Goal: Feedback & Contribution: Contribute content

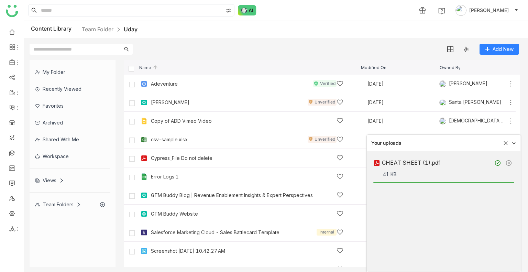
click at [169, 51] on div "Add New" at bounding box center [274, 46] width 500 height 16
click at [505, 145] on icon at bounding box center [505, 142] width 5 height 5
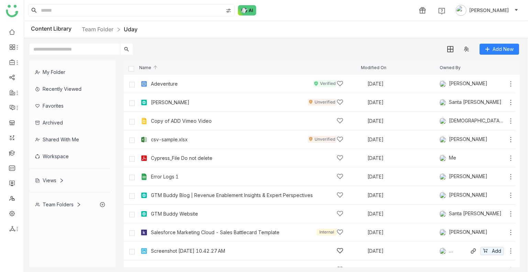
scroll to position [86, 0]
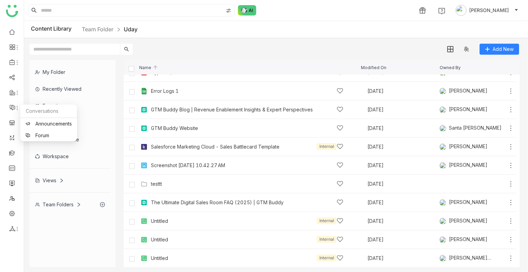
click at [2, 78] on ul at bounding box center [12, 130] width 24 height 216
drag, startPoint x: 2, startPoint y: 78, endPoint x: 11, endPoint y: 77, distance: 8.6
click at [11, 77] on ul at bounding box center [12, 130] width 24 height 216
click at [11, 77] on link at bounding box center [12, 77] width 6 height 6
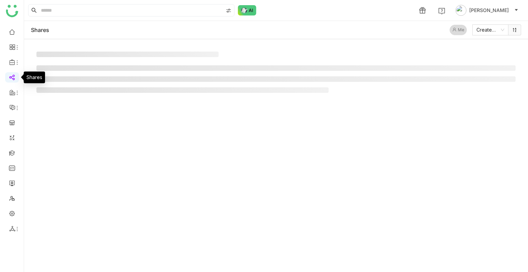
click at [11, 77] on link at bounding box center [12, 77] width 6 height 6
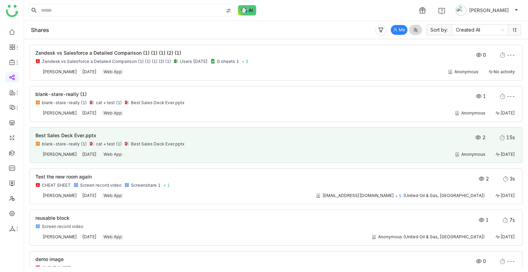
click at [290, 142] on div "blank-stare-really (1) cat + test (1) Best Sales Deck Ever.pptx" at bounding box center [227, 143] width 385 height 5
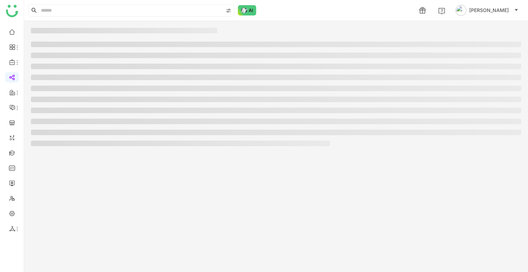
click at [290, 142] on li at bounding box center [180, 142] width 299 height 5
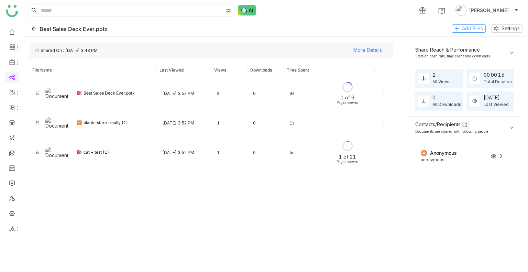
click at [458, 28] on icon at bounding box center [456, 28] width 5 height 5
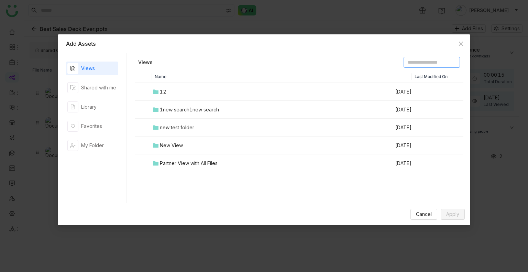
click at [403, 61] on input at bounding box center [431, 62] width 56 height 11
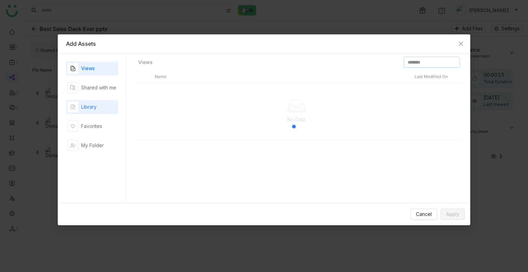
type input "*******"
click at [92, 108] on div "Library" at bounding box center [88, 107] width 15 height 8
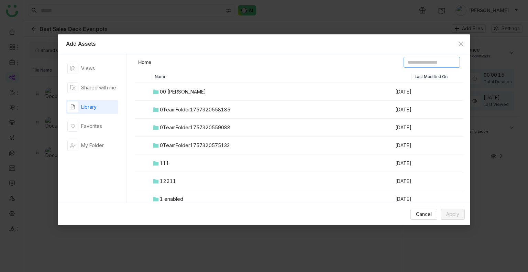
click at [403, 64] on input at bounding box center [431, 62] width 56 height 11
type input "*******"
click at [463, 41] on icon "Close" at bounding box center [460, 43] width 5 height 5
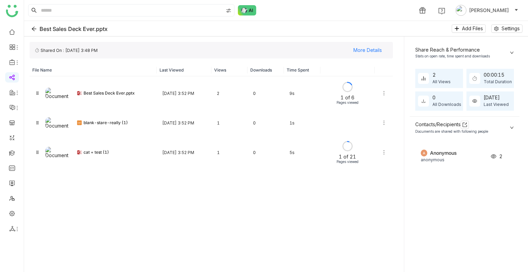
click at [317, 19] on div "1 Uday Bhanu" at bounding box center [276, 10] width 504 height 21
click at [26, 28] on div "Best Sales Deck Ever.pptx Add Files Settings" at bounding box center [276, 28] width 504 height 15
click at [35, 29] on icon "Back" at bounding box center [33, 28] width 5 height 5
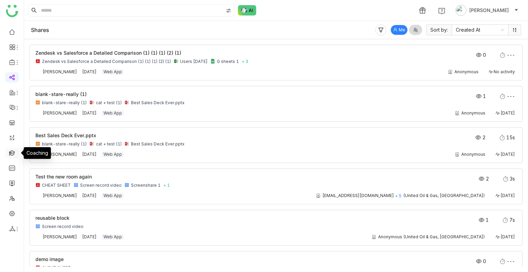
click at [11, 154] on link at bounding box center [12, 152] width 6 height 6
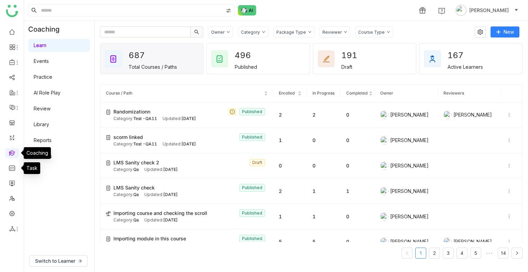
click at [10, 153] on link at bounding box center [12, 152] width 6 height 6
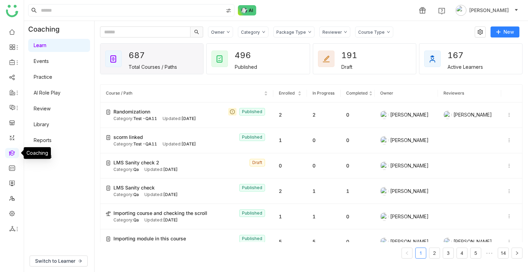
click at [10, 153] on link at bounding box center [12, 152] width 6 height 6
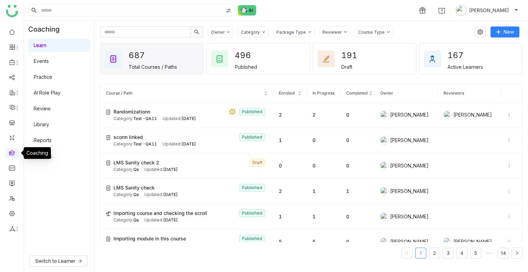
click at [10, 153] on link at bounding box center [12, 152] width 6 height 6
click at [12, 151] on link at bounding box center [12, 152] width 6 height 6
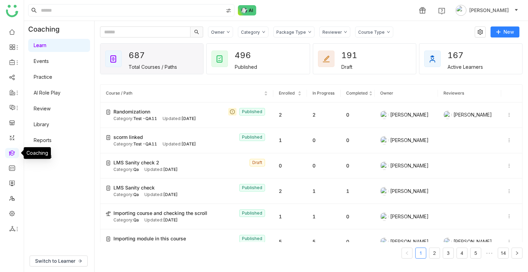
click at [12, 151] on link at bounding box center [12, 152] width 6 height 6
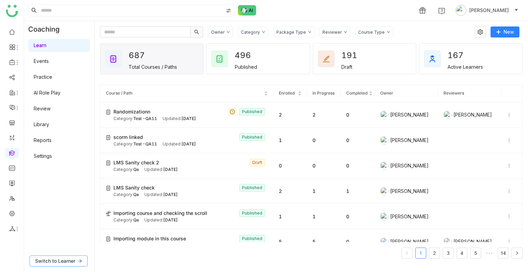
click at [69, 261] on span "Switch to Learner" at bounding box center [55, 261] width 40 height 8
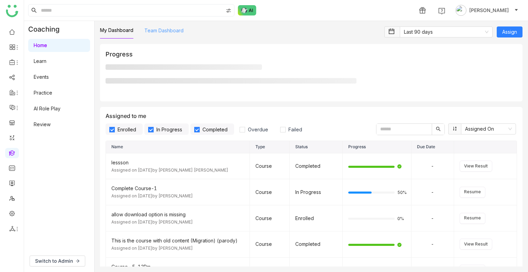
click at [171, 30] on link "Team Dashboard" at bounding box center [163, 30] width 39 height 6
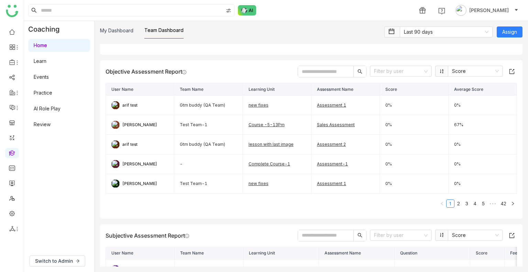
scroll to position [385, 0]
click at [454, 204] on link "2" at bounding box center [458, 203] width 8 height 8
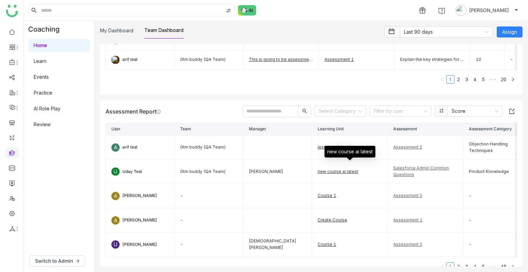
scroll to position [699, 0]
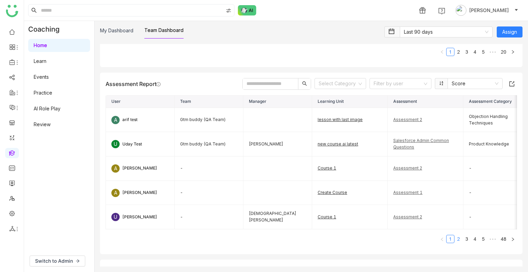
click at [454, 243] on link "2" at bounding box center [458, 239] width 8 height 8
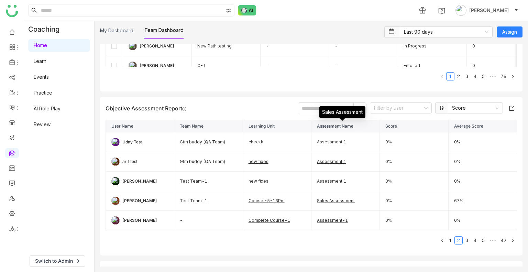
scroll to position [395, 0]
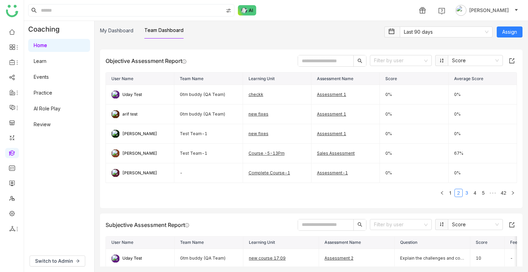
click at [463, 193] on link "3" at bounding box center [467, 193] width 8 height 8
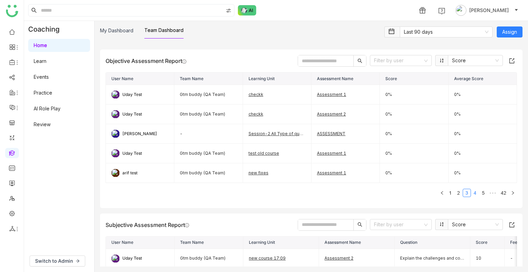
click at [471, 191] on link "4" at bounding box center [475, 193] width 8 height 8
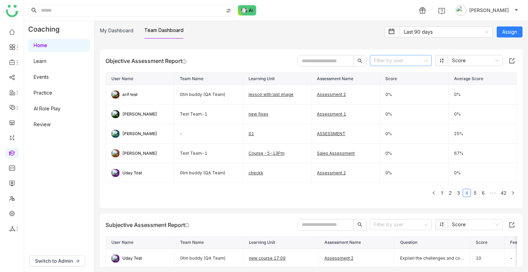
click at [391, 55] on input at bounding box center [398, 60] width 49 height 10
type input "****"
click at [386, 87] on div "Uday Test" at bounding box center [389, 86] width 20 height 8
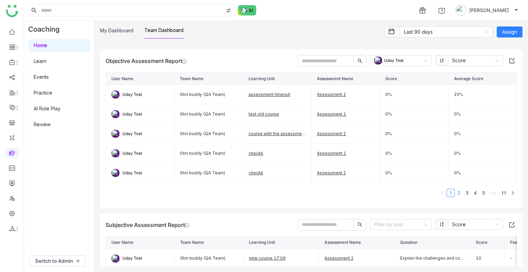
click at [457, 189] on link "2" at bounding box center [459, 193] width 8 height 8
click at [463, 189] on link "3" at bounding box center [467, 193] width 8 height 8
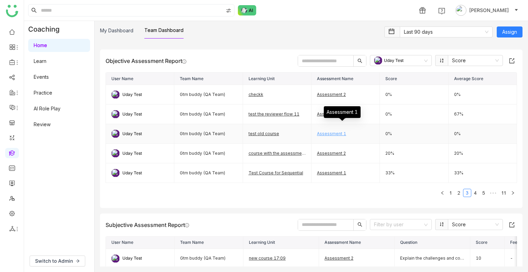
click at [325, 131] on link "Assessment 1" at bounding box center [331, 133] width 29 height 5
click at [331, 153] on link "Assessment 2" at bounding box center [331, 152] width 29 height 5
click at [471, 190] on link "4" at bounding box center [475, 193] width 8 height 8
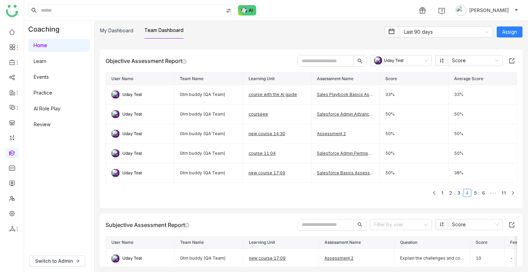
click at [408, 203] on div "Objective Assessment Report Uday Test Score User Name Team Name Learning Unit A…" at bounding box center [311, 128] width 422 height 158
click at [47, 99] on link "Library" at bounding box center [47, 101] width 45 height 5
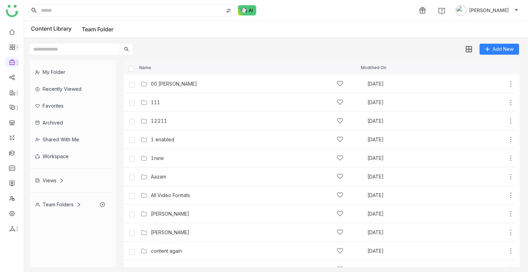
click at [45, 77] on div "My Folder" at bounding box center [70, 72] width 81 height 17
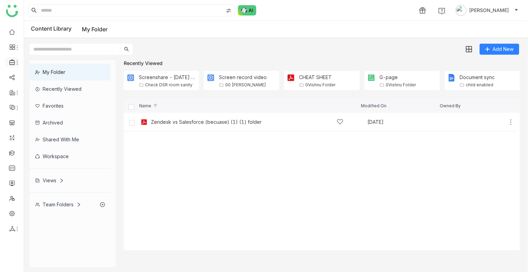
click at [10, 65] on li at bounding box center [12, 62] width 14 height 10
click at [14, 94] on icon at bounding box center [12, 92] width 6 height 6
click at [47, 131] on link "RFP" at bounding box center [48, 131] width 46 height 5
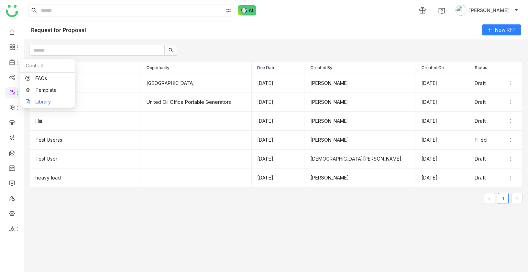
click at [53, 100] on link "Library" at bounding box center [47, 101] width 45 height 5
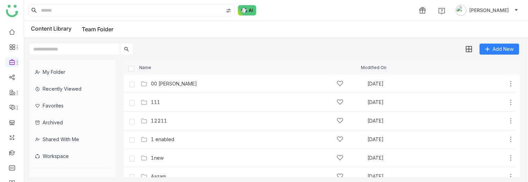
click at [73, 8] on input at bounding box center [131, 10] width 183 height 12
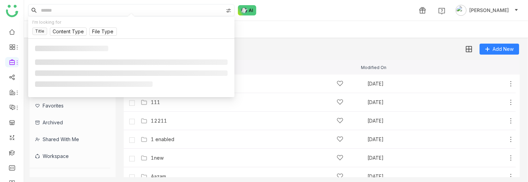
click at [69, 12] on input at bounding box center [131, 10] width 183 height 12
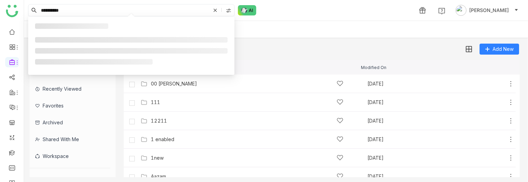
type input "**********"
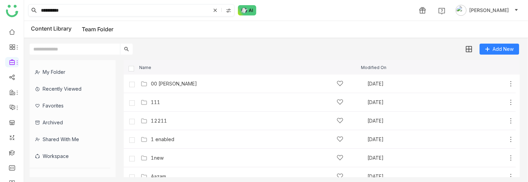
click at [69, 12] on input "**********" at bounding box center [125, 10] width 171 height 12
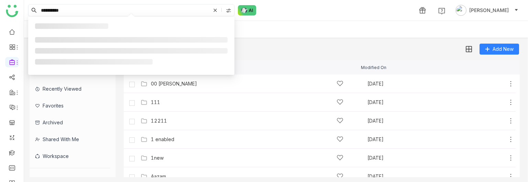
click at [69, 12] on input "**********" at bounding box center [125, 10] width 171 height 12
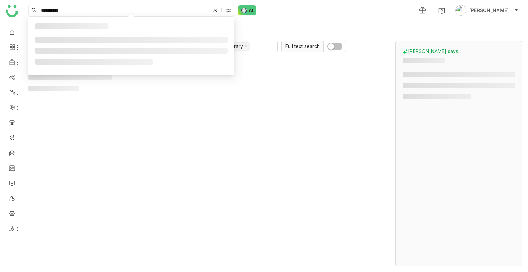
click at [300, 20] on div "**********" at bounding box center [276, 10] width 504 height 21
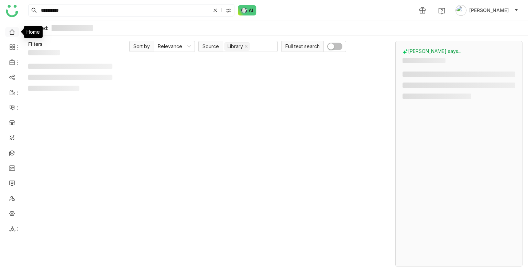
click at [9, 30] on link at bounding box center [12, 32] width 6 height 6
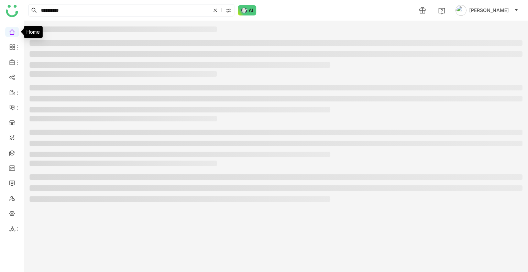
click at [9, 30] on link at bounding box center [12, 32] width 6 height 6
click at [217, 11] on icon at bounding box center [215, 10] width 7 height 7
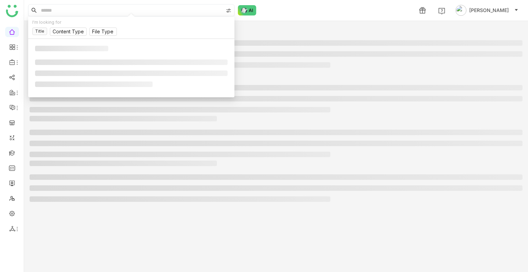
click at [345, 3] on div "1 [PERSON_NAME]" at bounding box center [276, 10] width 504 height 21
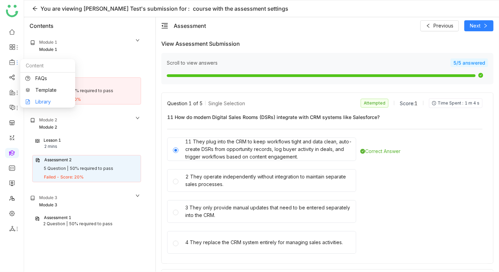
click at [45, 100] on link "Library" at bounding box center [47, 101] width 45 height 5
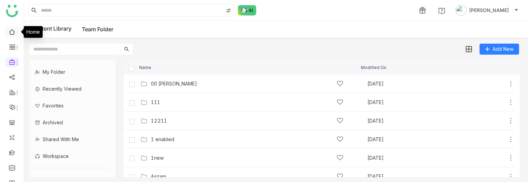
click at [9, 32] on link at bounding box center [12, 32] width 6 height 6
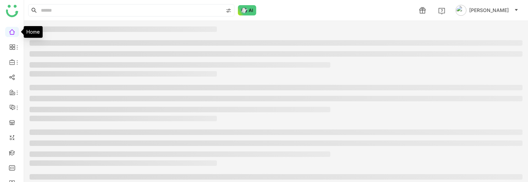
click at [9, 32] on link at bounding box center [12, 32] width 6 height 6
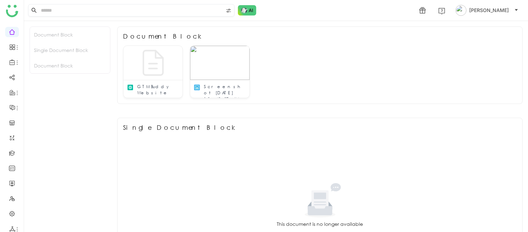
click at [72, 11] on input at bounding box center [131, 10] width 183 height 12
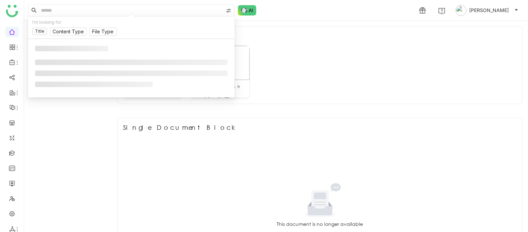
paste input "**********"
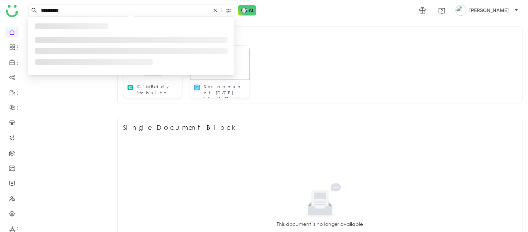
type input "**********"
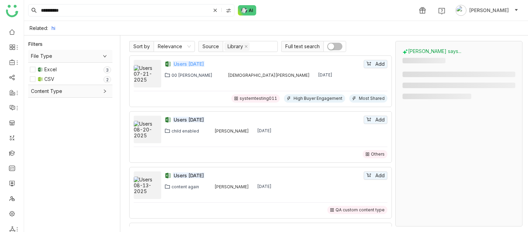
click at [195, 63] on em "Users [DATE]" at bounding box center [189, 64] width 32 height 6
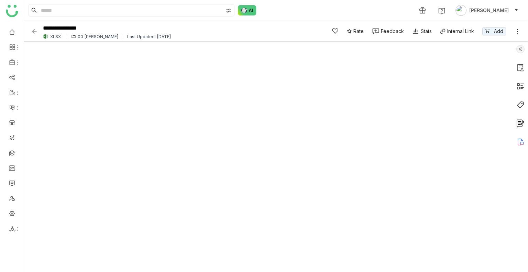
click at [525, 140] on div at bounding box center [519, 157] width 15 height 230
click at [521, 140] on icon at bounding box center [520, 142] width 8 height 8
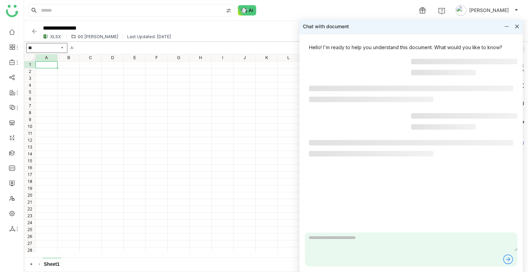
click at [347, 238] on textarea at bounding box center [411, 241] width 212 height 19
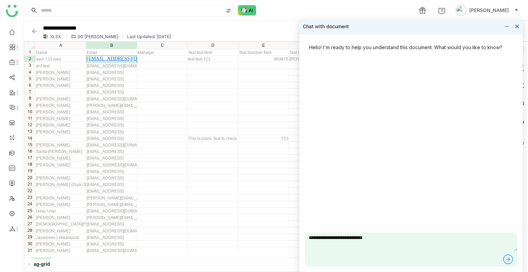
click at [385, 236] on textarea "**********" at bounding box center [411, 241] width 212 height 19
type textarea "**********"
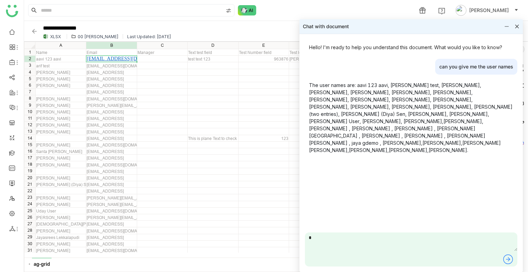
type textarea "*"
type textarea "**********"
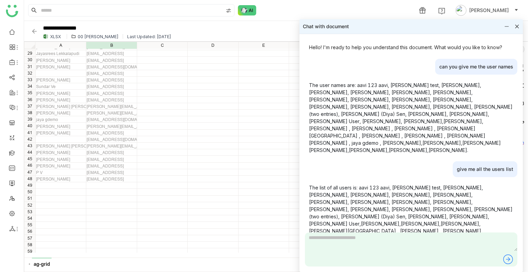
scroll to position [36, 0]
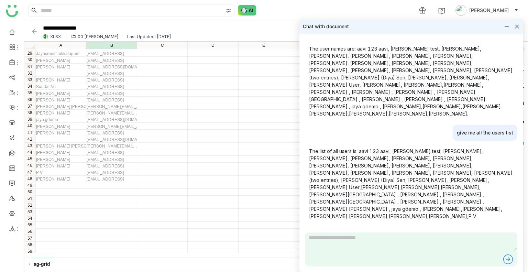
click at [374, 248] on textarea at bounding box center [411, 241] width 212 height 19
type textarea "*****"
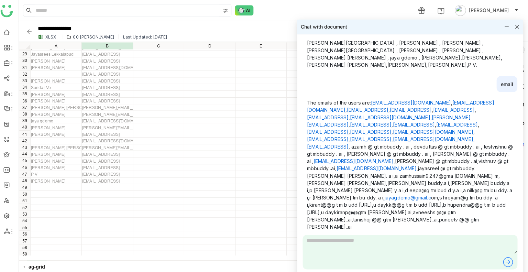
scroll to position [0, 0]
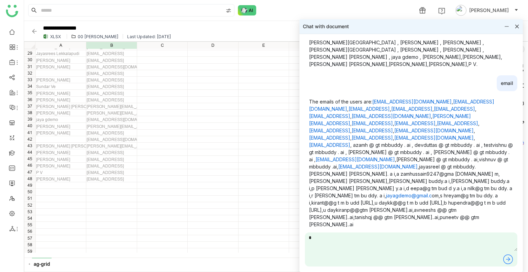
type textarea "*"
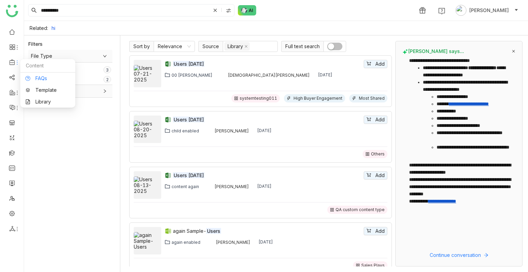
click at [36, 76] on link "FAQs" at bounding box center [47, 78] width 45 height 5
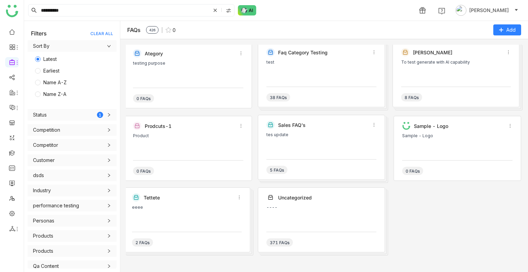
click at [298, 64] on div "test" at bounding box center [321, 62] width 110 height 5
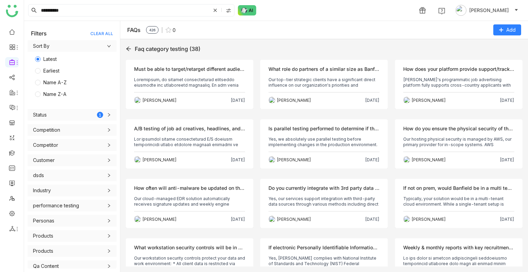
click at [298, 64] on div "Objection Must be able to target/retarget different audience segments (i.e. car…" at bounding box center [324, 163] width 396 height 206
click at [127, 47] on icon at bounding box center [128, 48] width 5 height 5
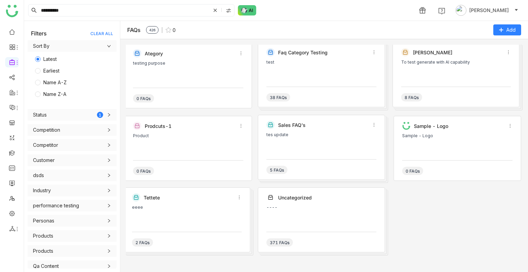
click at [190, 131] on div "Prodcuts-1 Product 0 FAQs" at bounding box center [187, 148] width 127 height 65
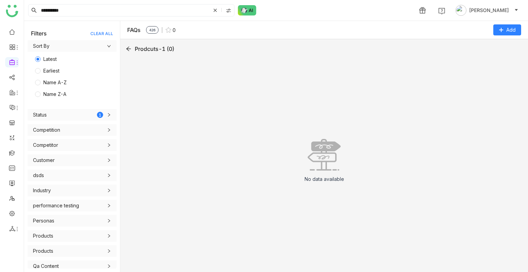
click at [190, 131] on div "No data available" at bounding box center [324, 163] width 396 height 206
click at [515, 32] on button "Add" at bounding box center [507, 29] width 28 height 11
click at [486, 57] on FAQ "Add FAQ" at bounding box center [487, 58] width 20 height 8
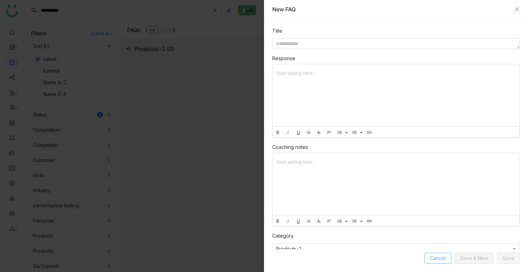
click at [435, 258] on span "Cancel" at bounding box center [438, 258] width 16 height 8
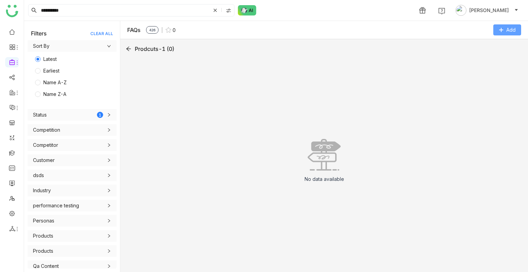
click at [506, 30] on button "Add" at bounding box center [507, 29] width 28 height 11
click at [507, 71] on Excel "Import from Excel" at bounding box center [497, 72] width 40 height 8
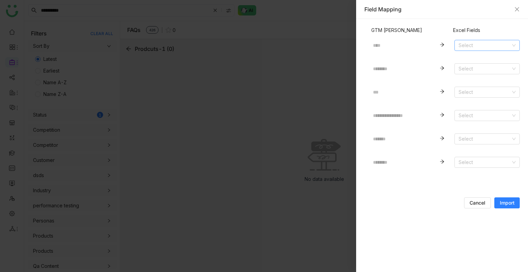
click at [485, 41] on input at bounding box center [484, 45] width 52 height 10
click at [485, 69] on div "Response (Anonymized)" at bounding box center [486, 70] width 57 height 8
click at [484, 47] on nz-select-item "Response (Anonymized)" at bounding box center [486, 45] width 57 height 10
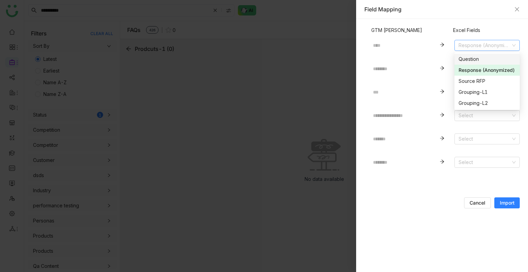
click at [478, 58] on div "Question" at bounding box center [486, 59] width 57 height 8
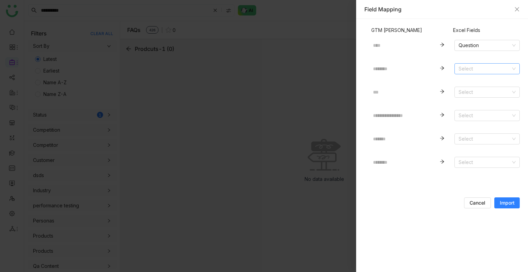
click at [470, 69] on input at bounding box center [484, 69] width 52 height 10
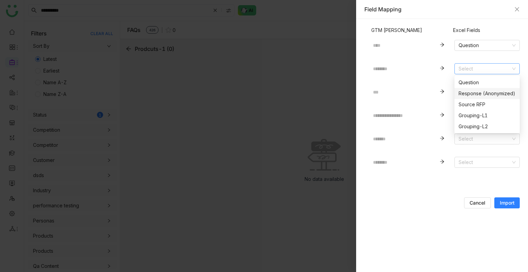
click at [470, 89] on nz-option-item "Response (Anonymized)" at bounding box center [486, 93] width 65 height 11
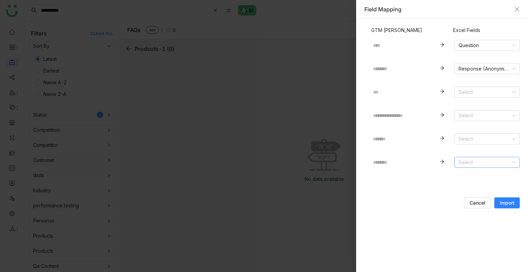
click at [475, 162] on input at bounding box center [484, 162] width 52 height 10
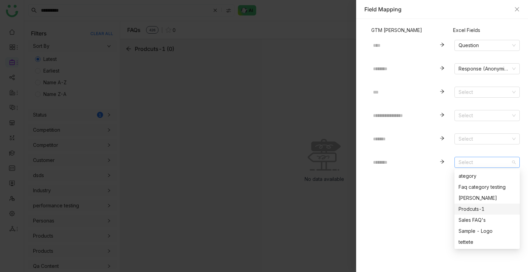
click at [462, 206] on div "Prodcuts-1" at bounding box center [486, 209] width 57 height 8
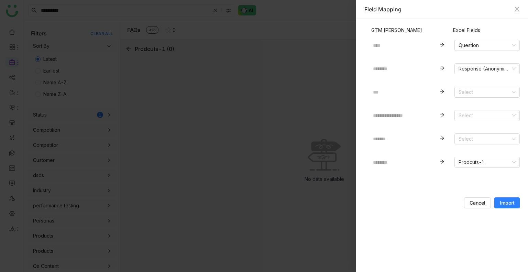
click at [511, 201] on span "Import" at bounding box center [506, 202] width 15 height 7
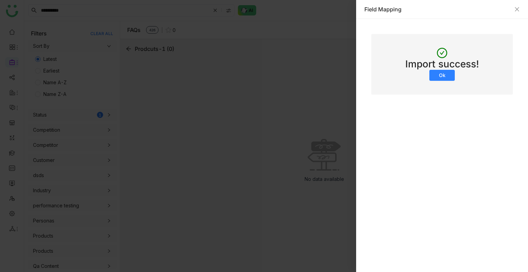
click at [444, 78] on span "Ok" at bounding box center [442, 75] width 7 height 7
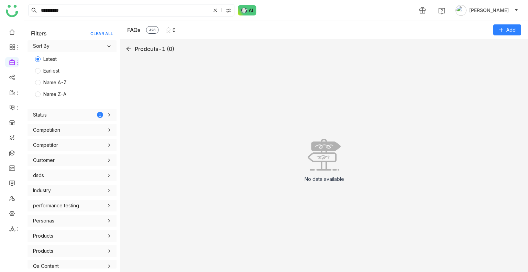
click at [279, 123] on div "No data available" at bounding box center [324, 163] width 396 height 206
click at [260, 123] on div "No data available" at bounding box center [324, 163] width 396 height 206
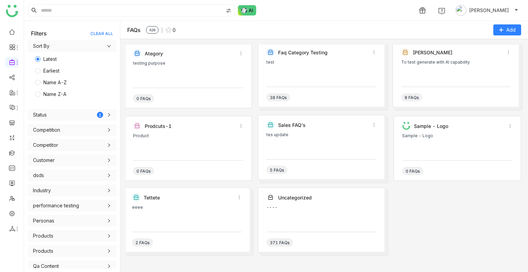
click at [208, 137] on div "Product" at bounding box center [188, 135] width 110 height 5
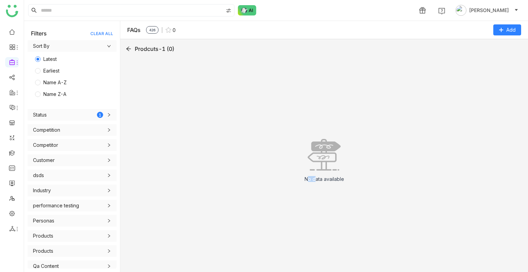
click at [208, 137] on div "No data available" at bounding box center [324, 163] width 396 height 206
click at [276, 147] on div "No data available" at bounding box center [324, 163] width 396 height 206
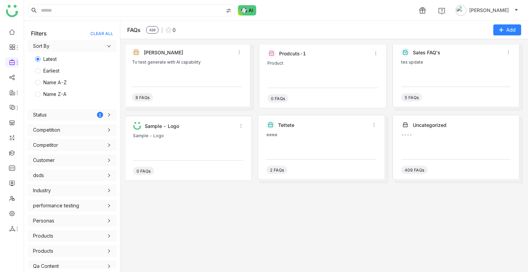
click at [311, 72] on div "Product" at bounding box center [322, 71] width 110 height 21
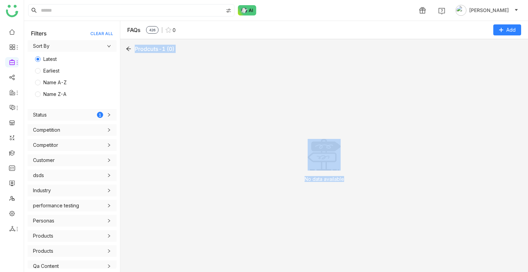
click at [311, 72] on div "No data available" at bounding box center [324, 163] width 396 height 206
click at [206, 135] on div "No data available" at bounding box center [324, 163] width 396 height 206
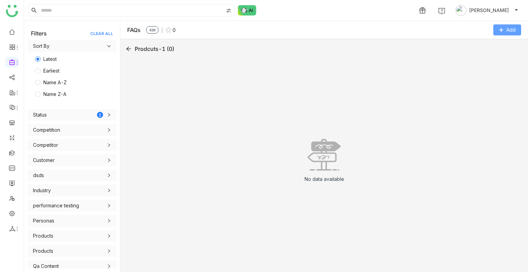
click at [509, 29] on span "Add" at bounding box center [510, 30] width 9 height 8
click at [487, 71] on Excel "Import from Excel" at bounding box center [497, 72] width 40 height 8
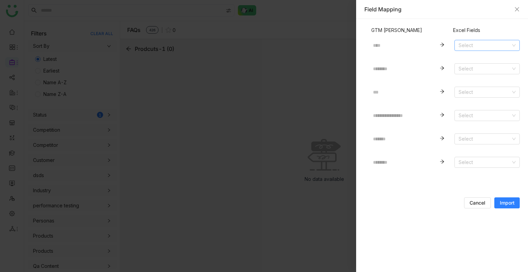
click at [465, 47] on input at bounding box center [484, 45] width 52 height 10
click at [467, 60] on div "Question" at bounding box center [486, 59] width 57 height 8
click at [467, 66] on input at bounding box center [484, 69] width 52 height 10
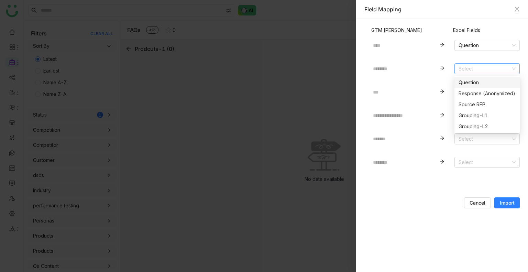
click at [466, 83] on div "Question" at bounding box center [486, 83] width 57 height 8
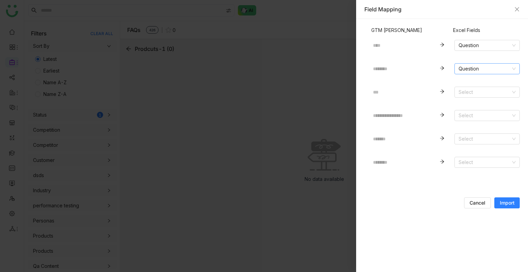
click at [468, 64] on nz-select-item "Question" at bounding box center [486, 69] width 57 height 10
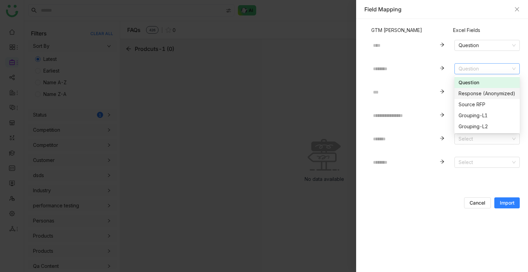
click at [474, 94] on div "Response (Anonymized)" at bounding box center [486, 94] width 57 height 8
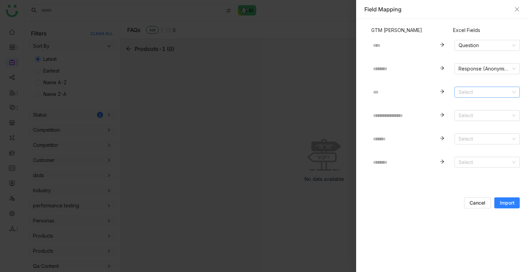
click at [469, 93] on input at bounding box center [484, 92] width 52 height 10
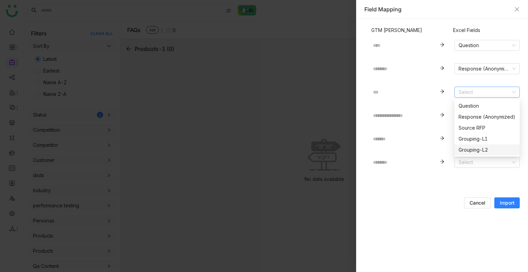
click at [425, 156] on nz-form-item "********" at bounding box center [397, 158] width 56 height 17
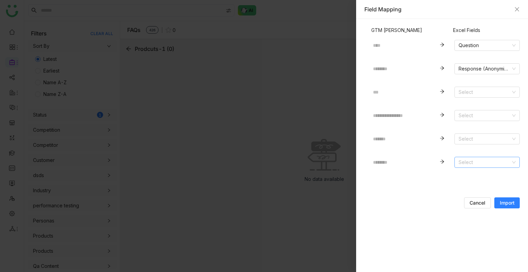
click at [470, 163] on input at bounding box center [484, 162] width 52 height 10
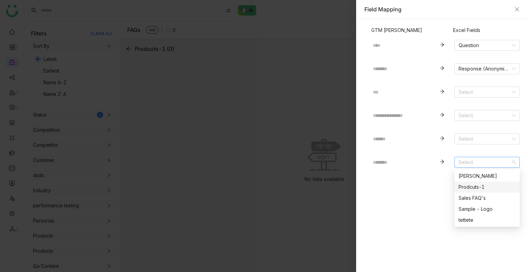
click at [469, 183] on div "Prodcuts-1" at bounding box center [486, 187] width 57 height 8
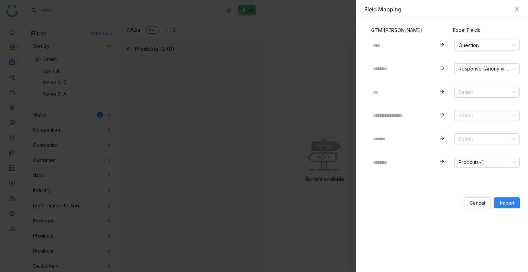
click at [503, 202] on span "Import" at bounding box center [506, 202] width 15 height 7
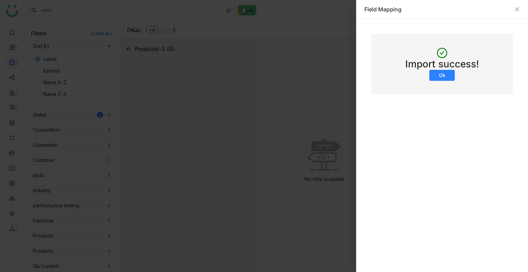
click at [438, 74] on button "Ok" at bounding box center [441, 75] width 25 height 11
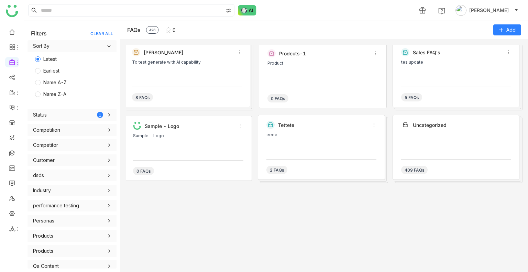
click at [476, 62] on div "tes update" at bounding box center [456, 62] width 110 height 5
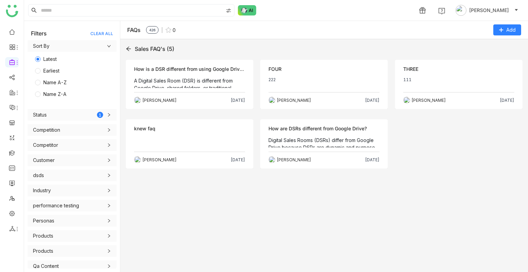
click at [128, 49] on icon at bounding box center [128, 49] width 4 height 4
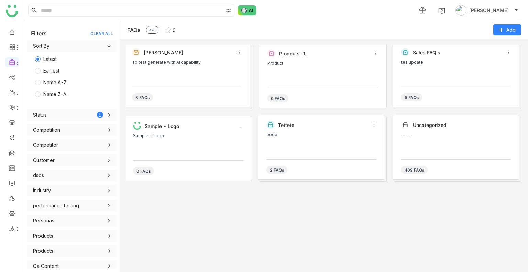
click at [210, 200] on div "Karthick To test generate with AI capability 8 FAQs Prodcuts-1 Product 0 FAQs S…" at bounding box center [324, 156] width 396 height 222
click at [191, 196] on div "Karthick To test generate with AI capability 8 FAQs Prodcuts-1 Product 0 FAQs S…" at bounding box center [324, 156] width 396 height 222
click at [10, 11] on img at bounding box center [12, 11] width 12 height 12
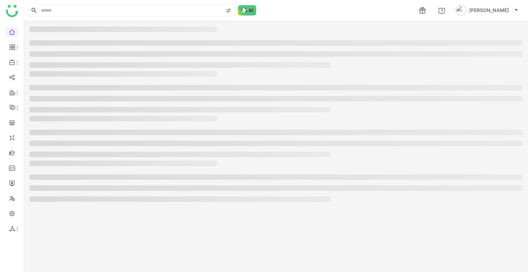
click at [10, 11] on img at bounding box center [12, 11] width 12 height 12
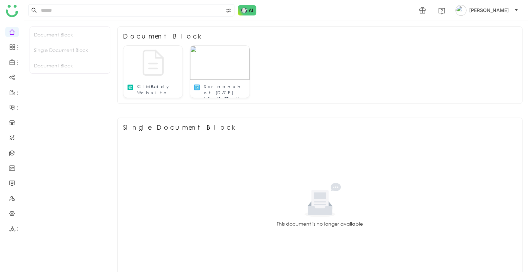
click at [488, 17] on div "1 [PERSON_NAME]" at bounding box center [276, 10] width 504 height 21
click at [487, 13] on span "[PERSON_NAME]" at bounding box center [489, 11] width 40 height 8
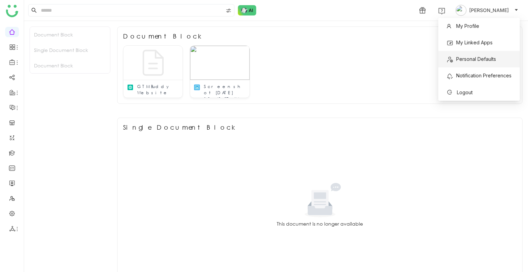
click at [472, 60] on span "Personal Defaults" at bounding box center [476, 59] width 40 height 6
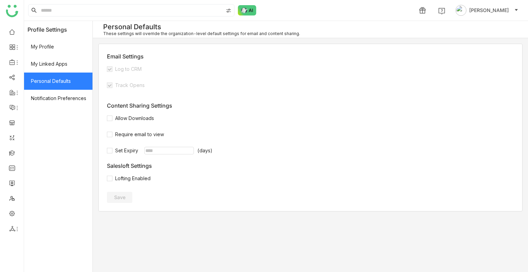
click at [111, 33] on div "These settings will override the organization-level default settings for email …" at bounding box center [201, 33] width 197 height 5
click at [41, 103] on span "Notification Preferences" at bounding box center [58, 98] width 68 height 17
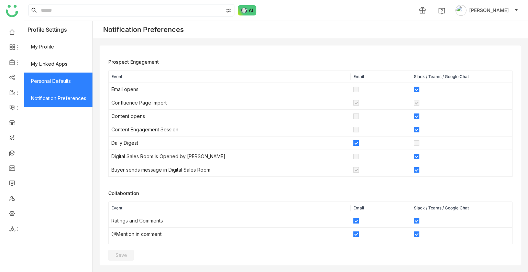
click at [44, 89] on span "Personal Defaults" at bounding box center [58, 80] width 68 height 17
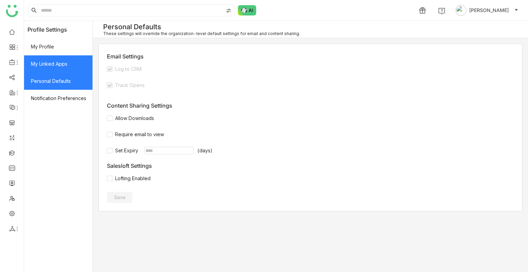
click at [43, 71] on span "My Linked Apps" at bounding box center [58, 63] width 68 height 17
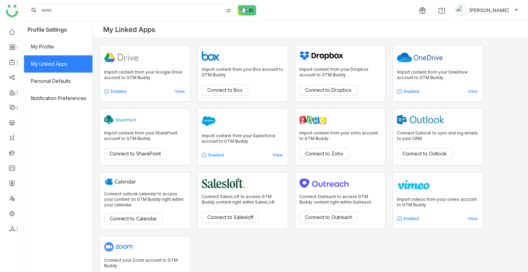
click at [40, 53] on span "My Profile" at bounding box center [58, 46] width 68 height 17
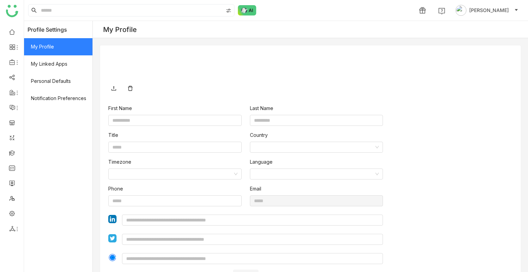
type input "****"
type input "*****"
type input "**********"
click at [10, 32] on link at bounding box center [12, 32] width 6 height 6
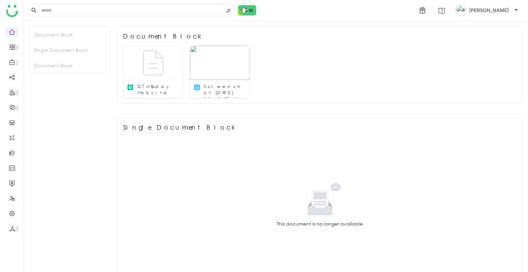
click at [466, 8] on img at bounding box center [460, 10] width 11 height 11
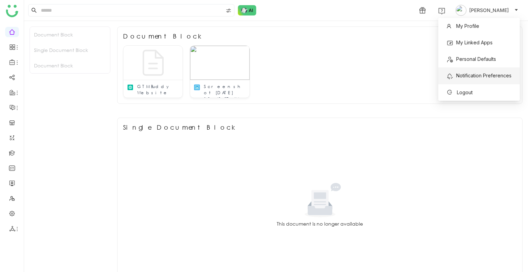
click at [470, 75] on span "Notification Preferences" at bounding box center [483, 75] width 55 height 6
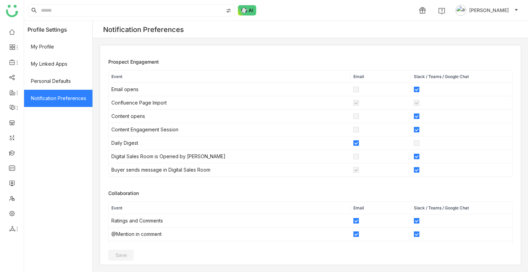
click at [493, 9] on span "[PERSON_NAME]" at bounding box center [489, 11] width 40 height 8
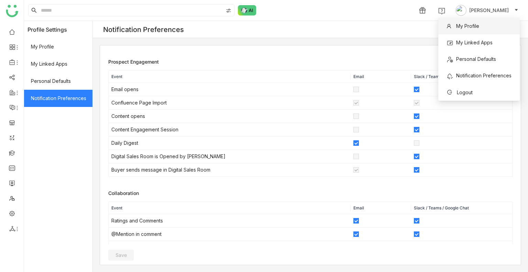
click at [463, 30] on span "My Profile" at bounding box center [462, 26] width 33 height 8
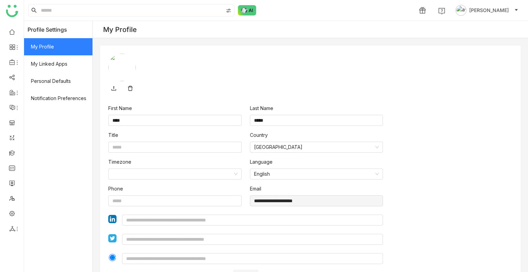
click at [466, 5] on img at bounding box center [460, 10] width 11 height 11
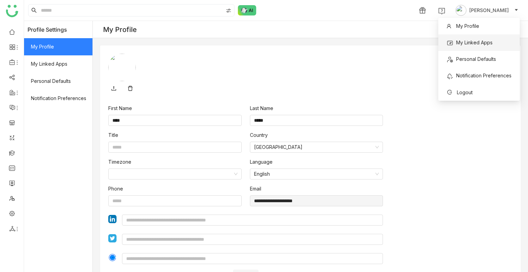
click at [471, 44] on span "My Linked Apps" at bounding box center [474, 43] width 36 height 6
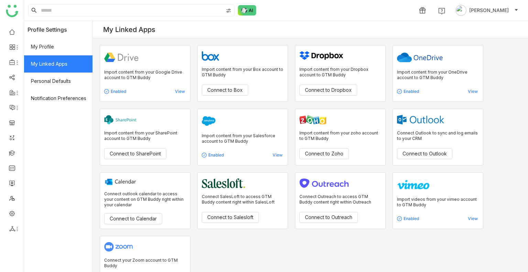
click at [498, 16] on div "1 [PERSON_NAME]" at bounding box center [469, 10] width 108 height 14
click at [496, 11] on span "[PERSON_NAME]" at bounding box center [489, 11] width 40 height 8
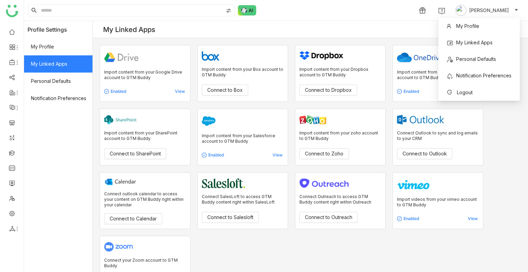
click at [366, 15] on div "1 [PERSON_NAME]" at bounding box center [276, 10] width 504 height 21
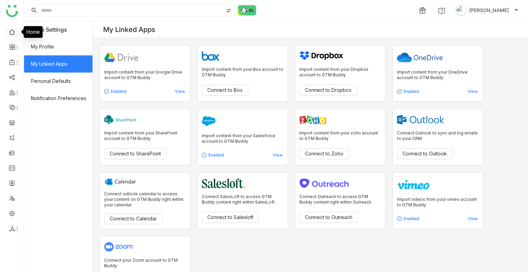
click at [13, 31] on link at bounding box center [12, 32] width 6 height 6
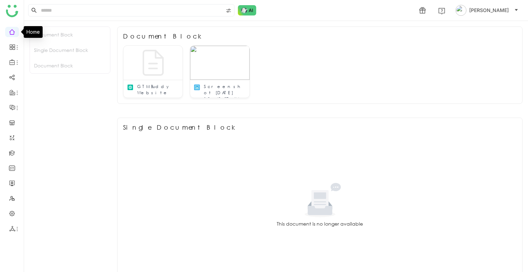
click at [13, 31] on link at bounding box center [12, 32] width 6 height 6
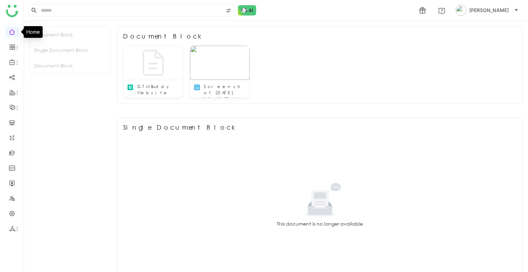
click at [13, 31] on link at bounding box center [12, 32] width 6 height 6
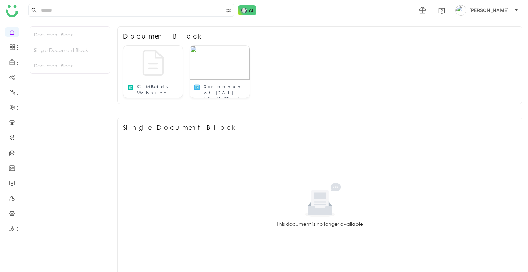
click at [451, 170] on div "This document is no longer available" at bounding box center [319, 204] width 393 height 137
click at [302, 50] on div "GTM Buddy Website Screenshot [DATE] 10.42.27 AM" at bounding box center [319, 71] width 393 height 53
click at [31, 141] on div "Document Block Single Document Block Document Block" at bounding box center [70, 131] width 81 height 210
click at [12, 154] on link at bounding box center [12, 152] width 6 height 6
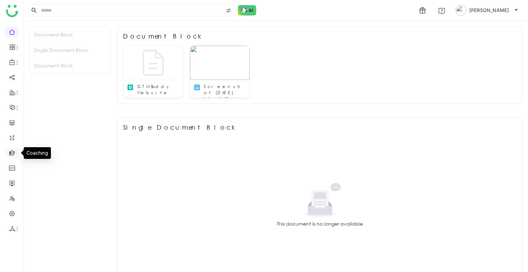
click at [12, 154] on link at bounding box center [12, 152] width 6 height 6
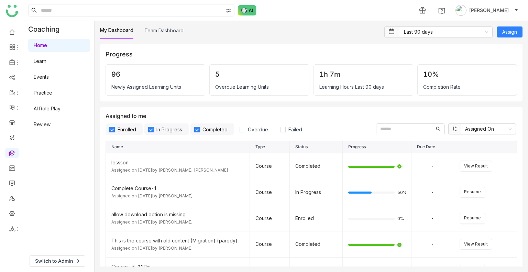
click at [38, 59] on link "Learn" at bounding box center [40, 61] width 13 height 6
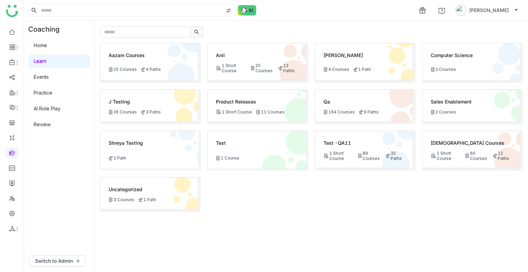
click at [335, 61] on div "[PERSON_NAME]" at bounding box center [363, 57] width 81 height 11
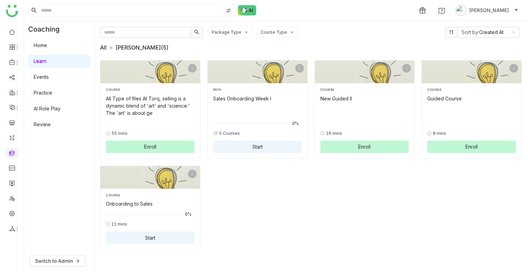
click at [103, 50] on link "All" at bounding box center [103, 47] width 7 height 7
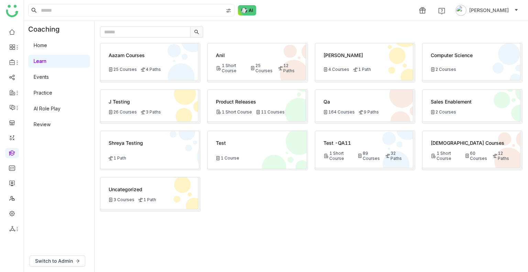
click at [224, 196] on div "Aazam Courses 25 Courses 4 Paths Anil 1 Short Course 25 Courses 12 Paths [PERSO…" at bounding box center [311, 154] width 422 height 223
click at [313, 223] on div "Aazam Courses 25 Courses 4 Paths Anil 1 Short Course 25 Courses 12 Paths [PERSO…" at bounding box center [311, 154] width 422 height 223
click at [9, 30] on link at bounding box center [12, 32] width 6 height 6
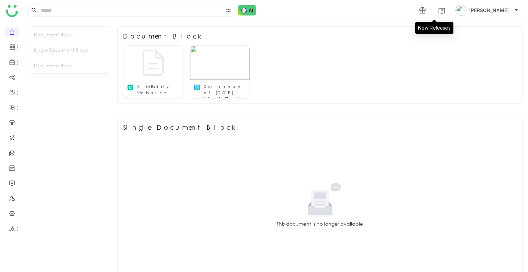
click at [429, 11] on span "1" at bounding box center [422, 10] width 14 height 14
click at [426, 12] on icon at bounding box center [422, 10] width 7 height 7
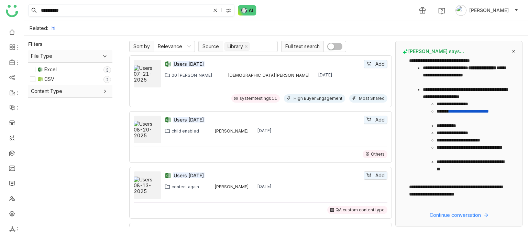
click at [215, 8] on icon at bounding box center [215, 10] width 7 height 7
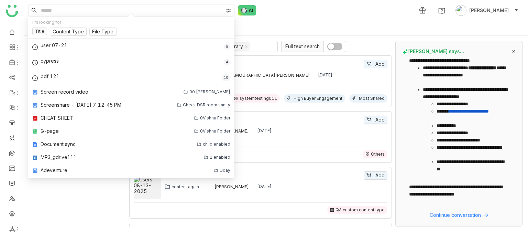
click at [304, 27] on div "Related: hi" at bounding box center [276, 28] width 504 height 14
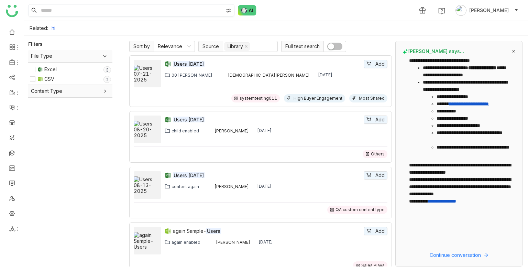
click at [90, 14] on input at bounding box center [131, 10] width 183 height 12
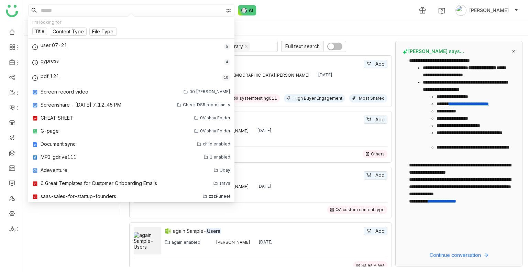
click at [310, 11] on div "1 [PERSON_NAME]" at bounding box center [276, 10] width 504 height 21
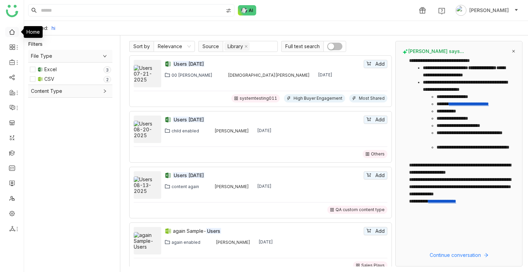
click at [15, 34] on link at bounding box center [12, 32] width 6 height 6
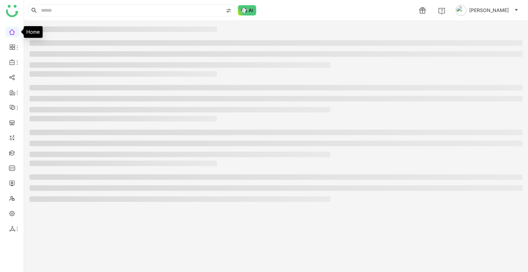
click at [15, 34] on link at bounding box center [12, 32] width 6 height 6
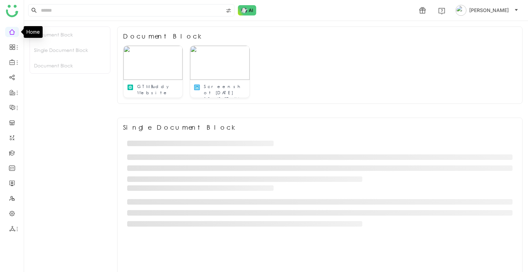
click at [15, 34] on link at bounding box center [12, 32] width 6 height 6
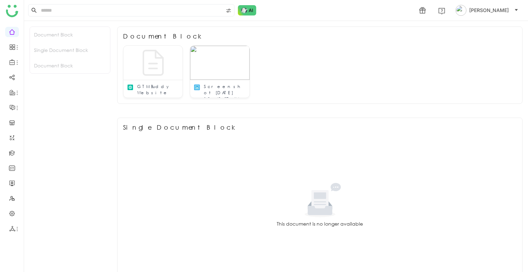
scroll to position [120, 0]
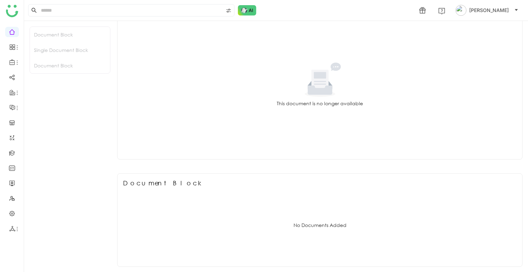
click at [41, 35] on div "Document Block" at bounding box center [70, 34] width 80 height 15
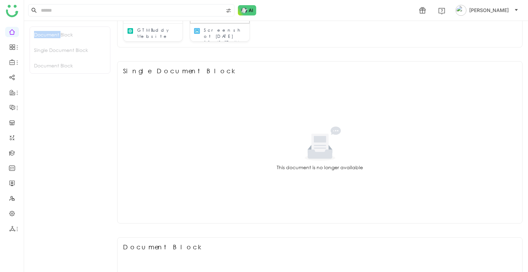
click at [41, 35] on div "Document Block" at bounding box center [70, 34] width 80 height 15
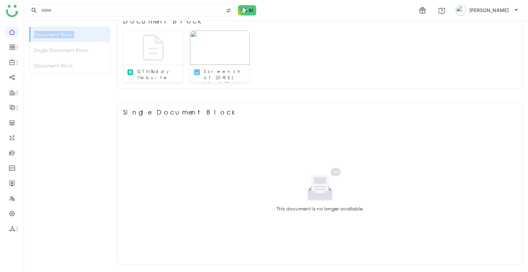
scroll to position [5, 0]
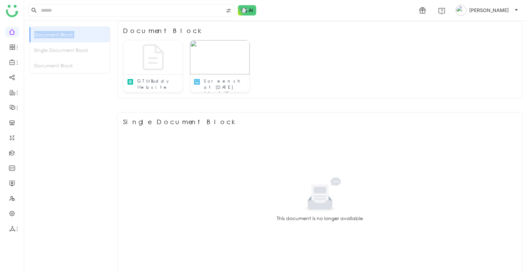
click at [41, 35] on div "Document Block" at bounding box center [70, 34] width 80 height 15
click at [47, 48] on div "Single Document Block" at bounding box center [70, 49] width 80 height 15
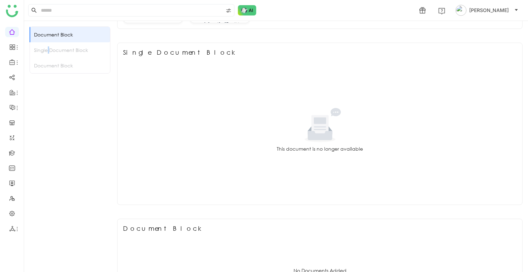
click at [47, 48] on div "Single Document Block" at bounding box center [70, 49] width 80 height 15
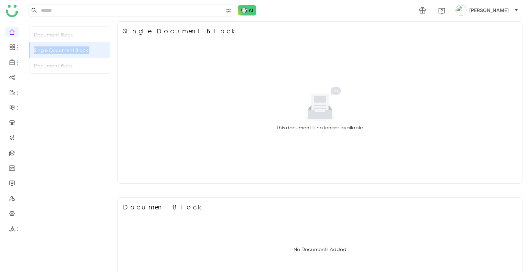
click at [47, 48] on div "Single Document Block" at bounding box center [70, 49] width 80 height 15
click at [55, 64] on div "Document Block" at bounding box center [70, 65] width 80 height 15
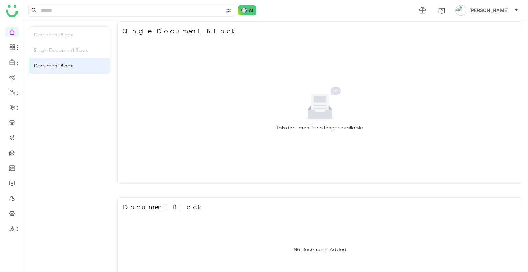
scroll to position [120, 0]
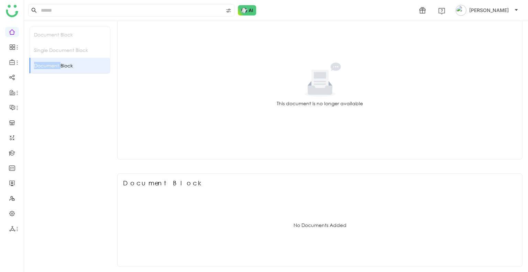
click at [55, 64] on div "Document Block" at bounding box center [70, 65] width 80 height 15
click at [445, 10] on img at bounding box center [441, 11] width 7 height 7
